Goal: Book appointment/travel/reservation

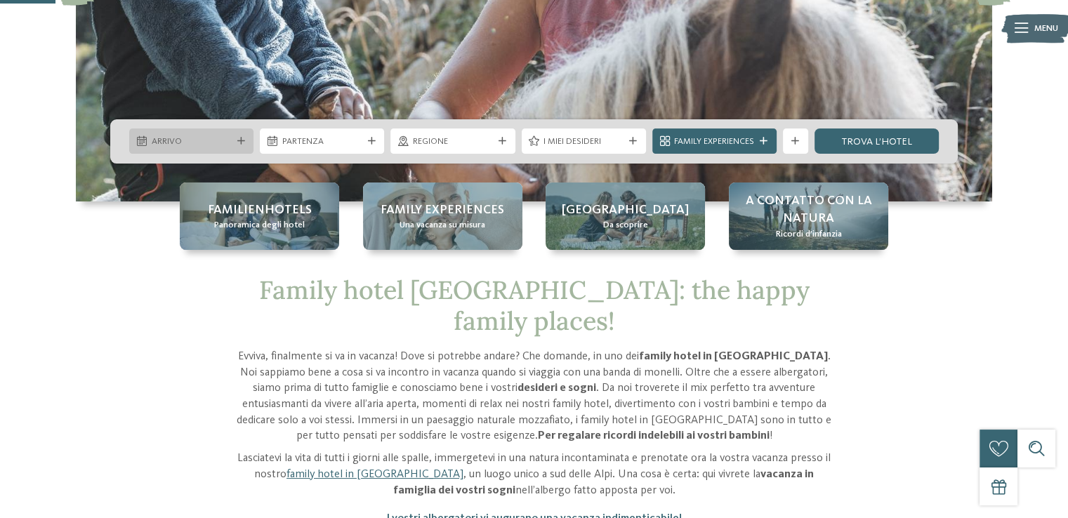
click at [214, 147] on span "Arrivo" at bounding box center [192, 142] width 80 height 13
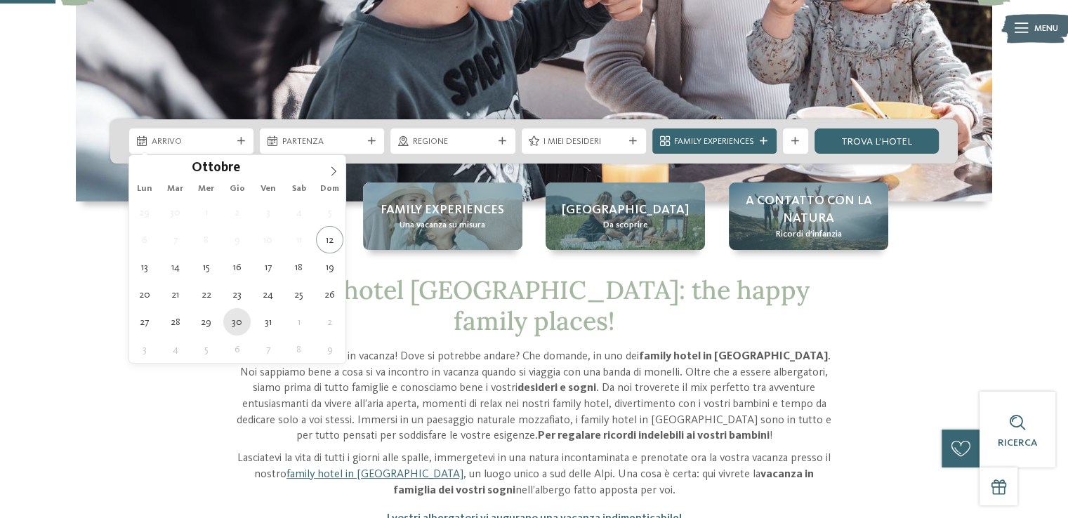
type div "30.10.2025"
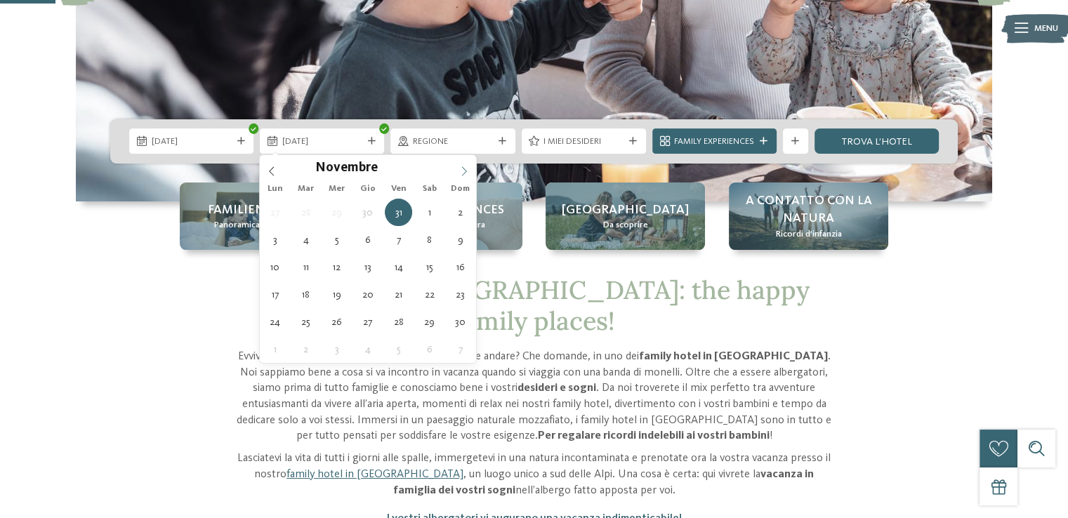
click at [464, 169] on icon at bounding box center [464, 171] width 10 height 10
type div "02.11.2025"
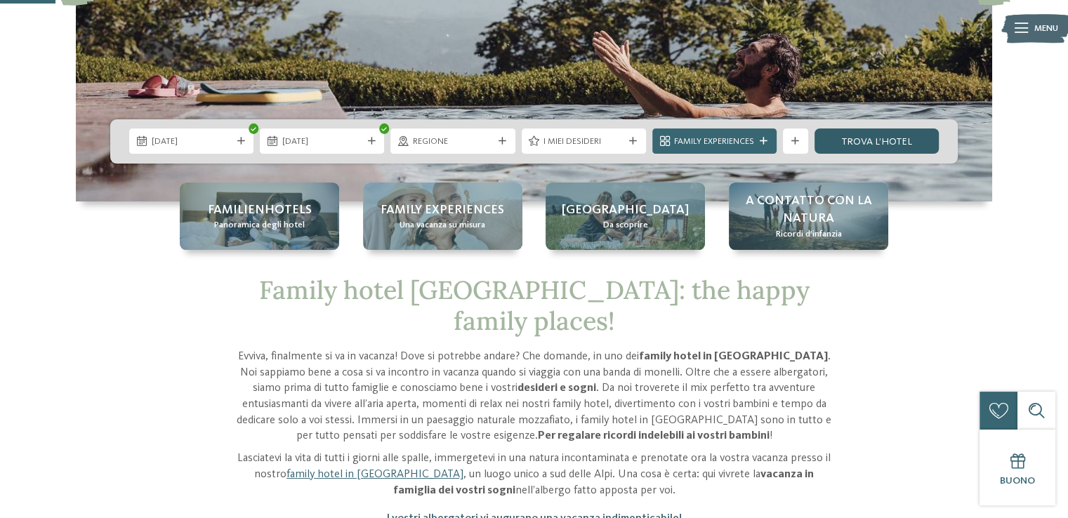
click at [869, 138] on link "trova l’hotel" at bounding box center [877, 141] width 124 height 25
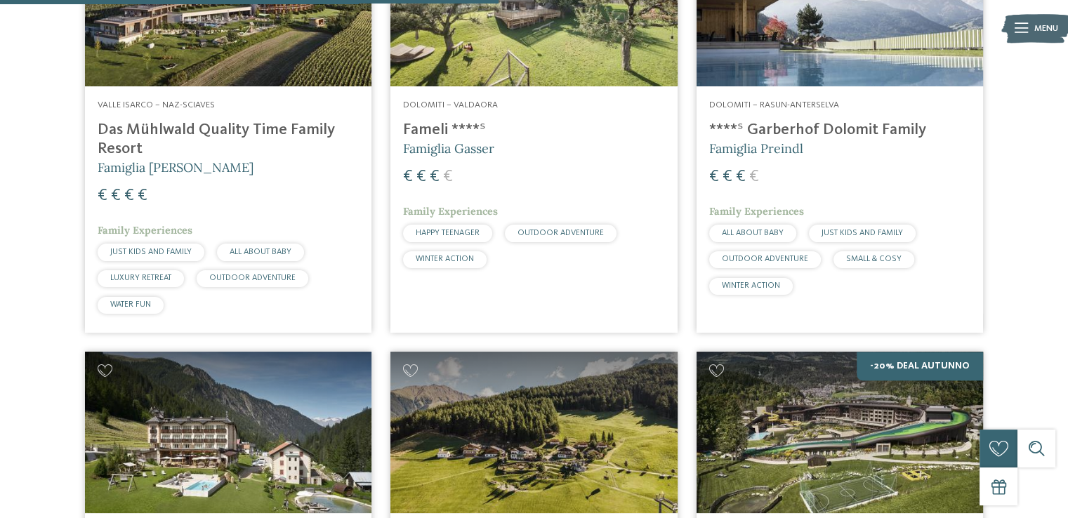
scroll to position [1523, 0]
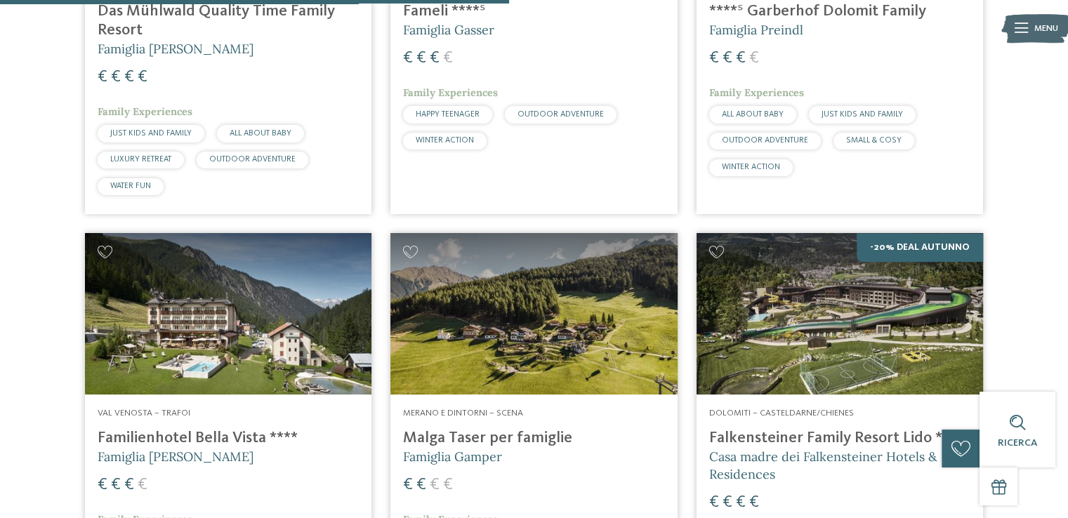
click at [191, 346] on img at bounding box center [228, 314] width 287 height 162
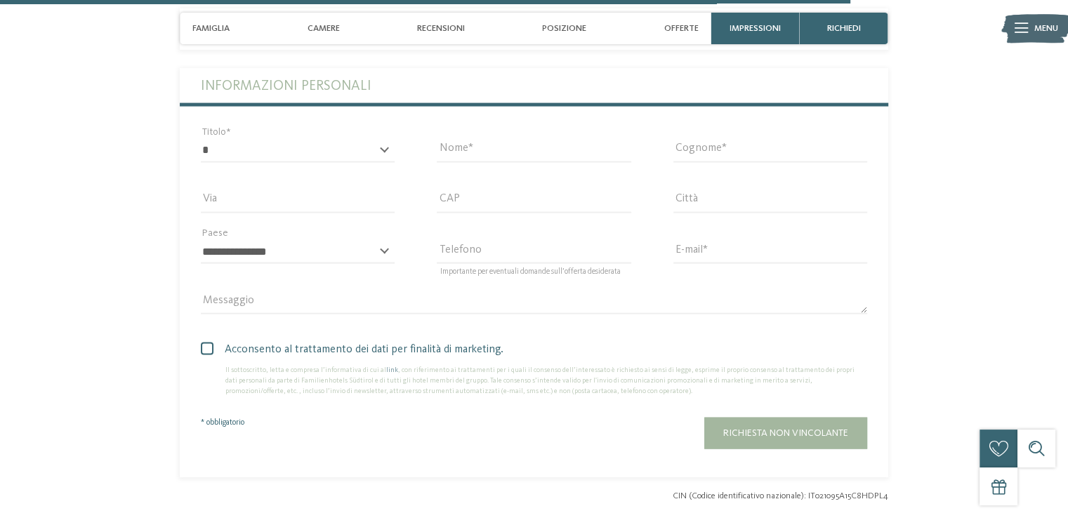
scroll to position [2871, 0]
